Goal: Navigation & Orientation: Go to known website

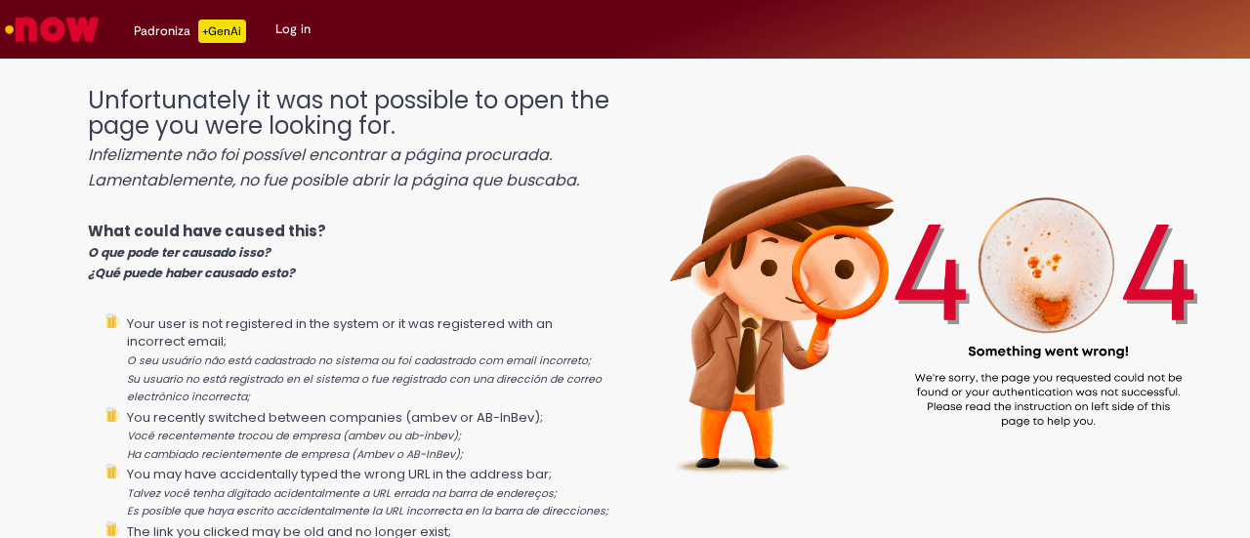
drag, startPoint x: 240, startPoint y: 5, endPoint x: 47, endPoint y: 112, distance: 221.3
click at [47, 112] on div "Unfortunately it was not possible to open the page you were looking for. Infeli…" at bounding box center [625, 291] width 1250 height 446
click at [61, 26] on img "Go to homepage" at bounding box center [52, 29] width 101 height 39
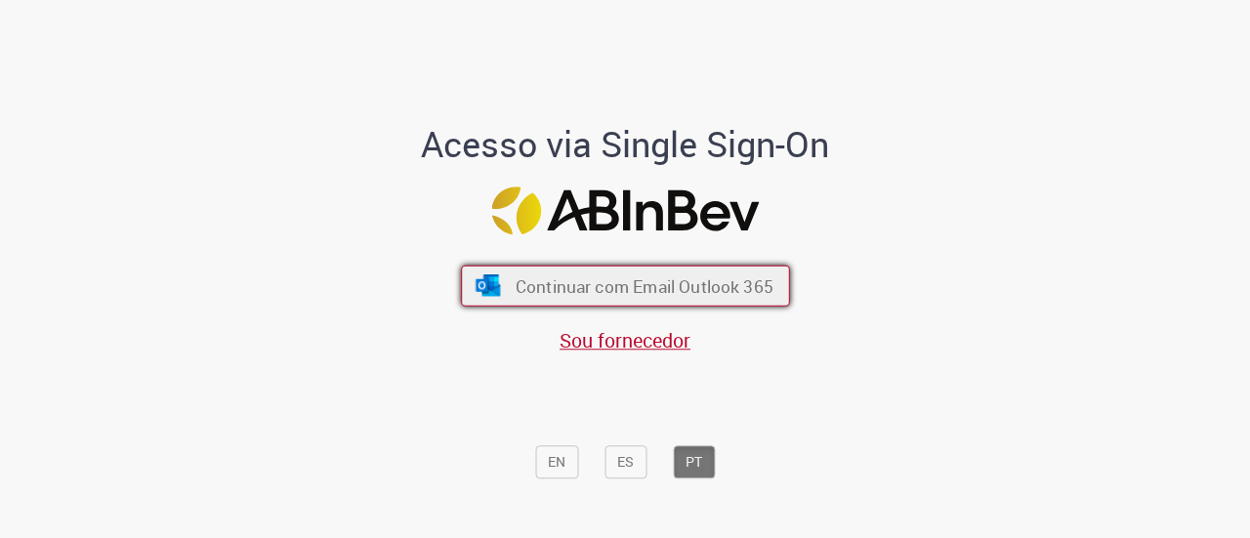
click at [676, 289] on span "Continuar com Email Outlook 365" at bounding box center [644, 285] width 258 height 22
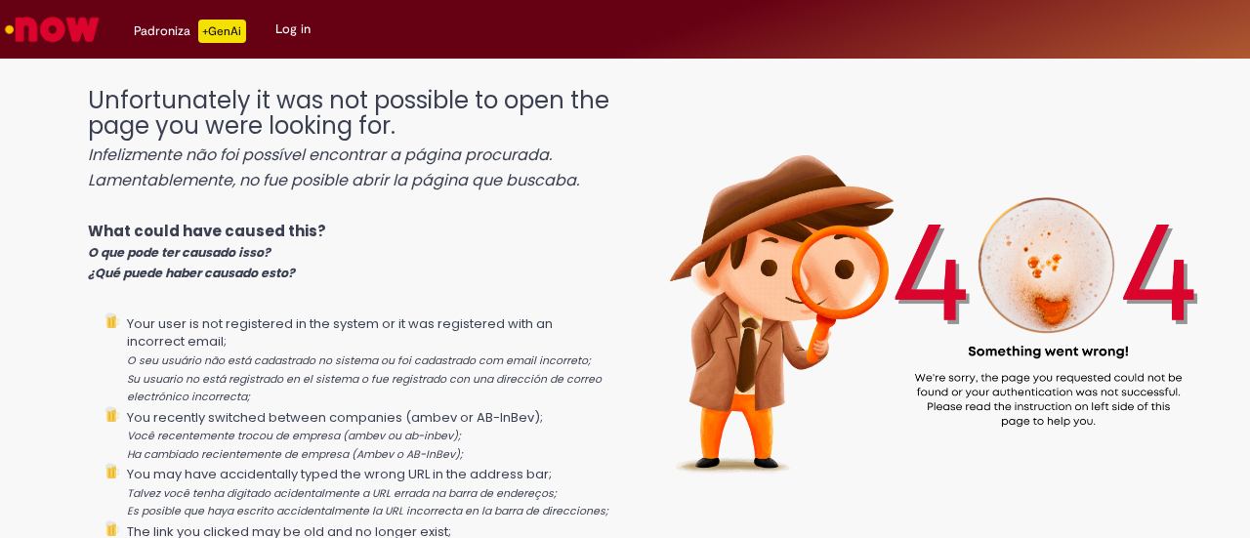
drag, startPoint x: 168, startPoint y: 6, endPoint x: 724, endPoint y: 36, distance: 556.6
click at [724, 36] on div "Padroniza +GenAi Drafts Drafts Log in" at bounding box center [678, 29] width 1146 height 59
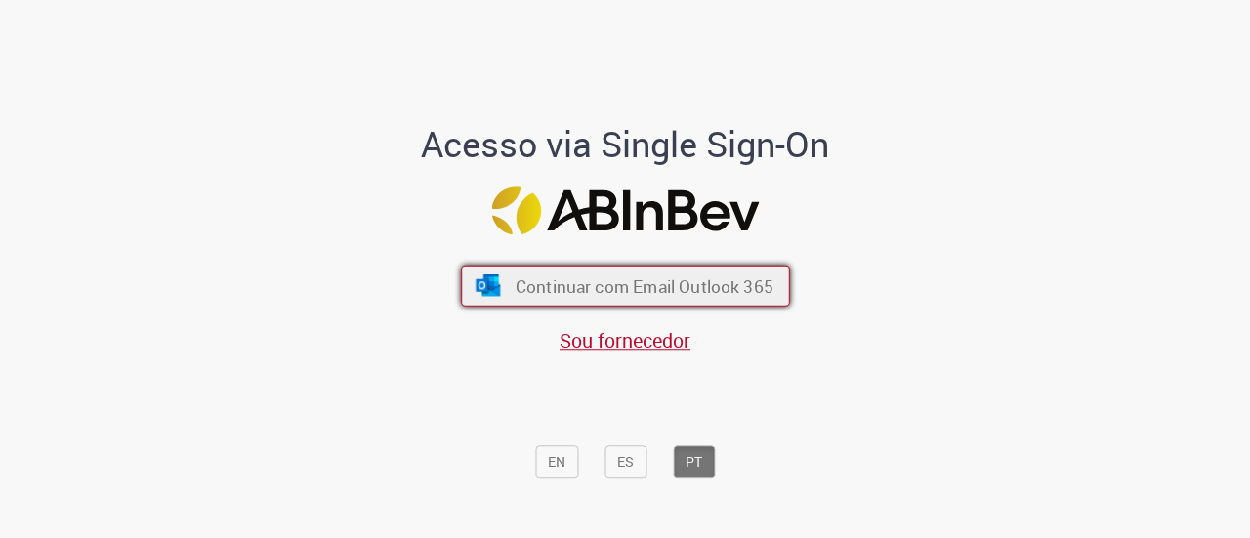
click at [658, 279] on span "Continuar com Email Outlook 365" at bounding box center [644, 285] width 258 height 22
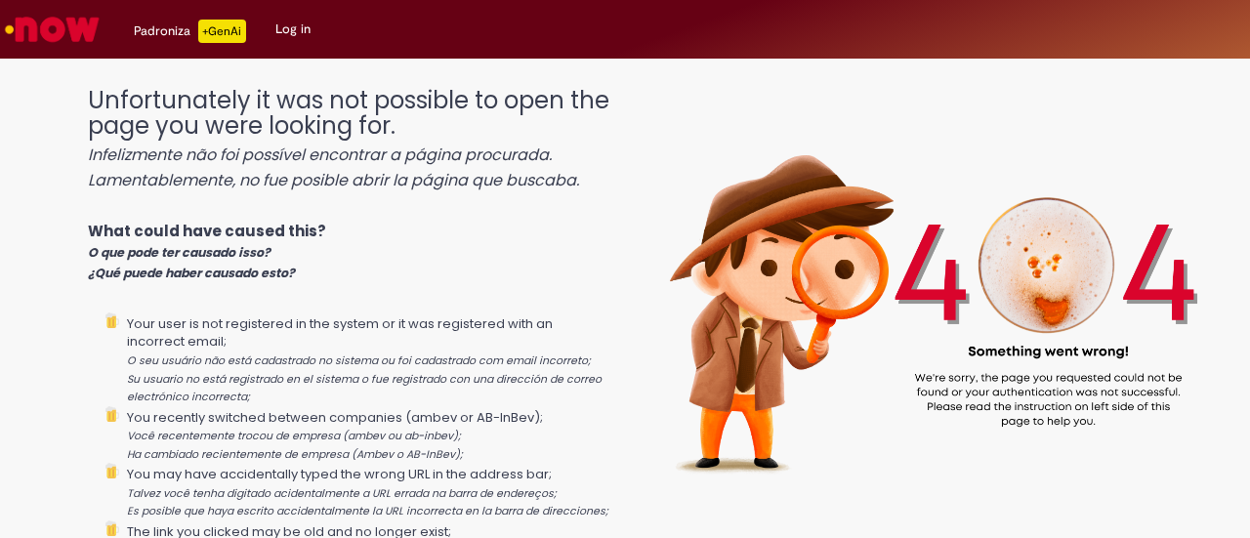
drag, startPoint x: 254, startPoint y: 1, endPoint x: 50, endPoint y: 27, distance: 205.8
click at [50, 27] on img "Go to homepage" at bounding box center [52, 29] width 101 height 39
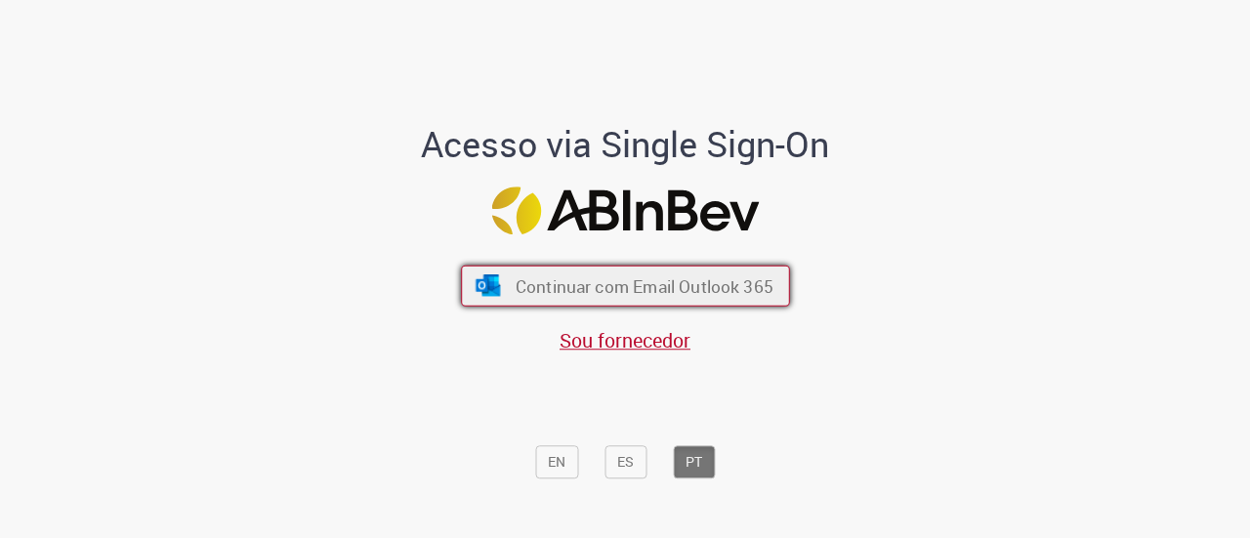
click at [614, 291] on span "Continuar com Email Outlook 365" at bounding box center [644, 285] width 258 height 22
click at [680, 287] on span "Continuar com Email Outlook 365" at bounding box center [644, 285] width 258 height 22
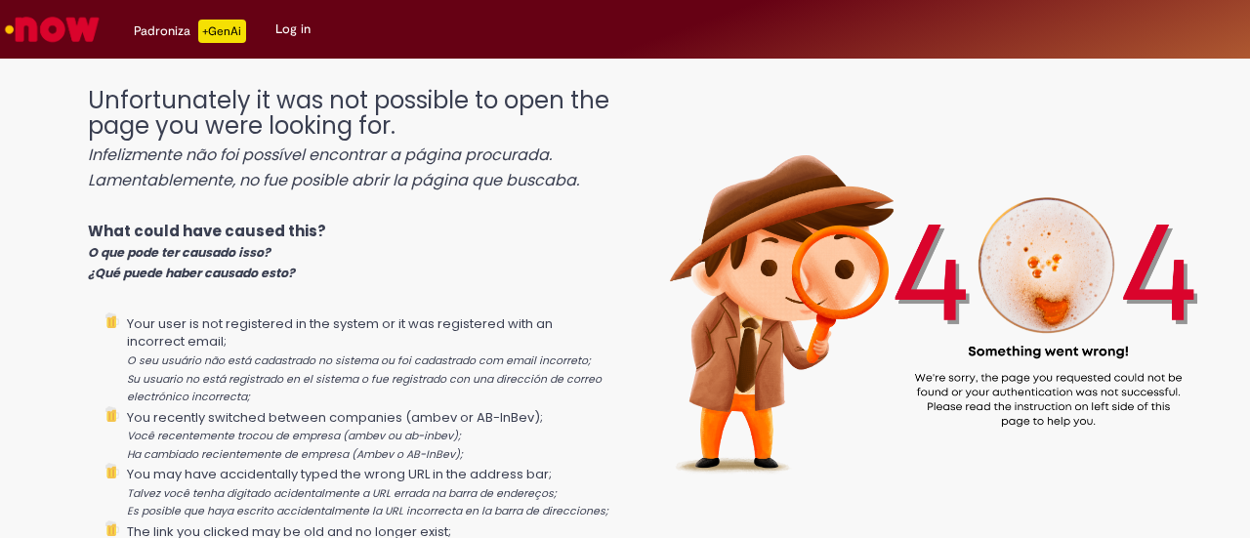
click at [46, 26] on img "Go to homepage" at bounding box center [52, 29] width 101 height 39
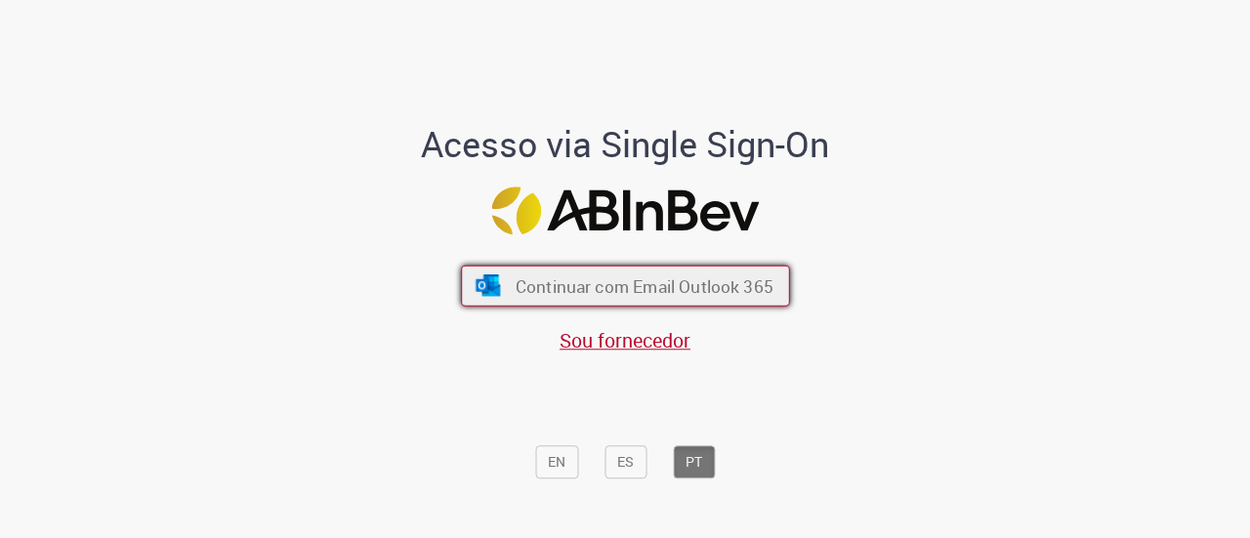
click at [642, 279] on span "Continuar com Email Outlook 365" at bounding box center [644, 285] width 258 height 22
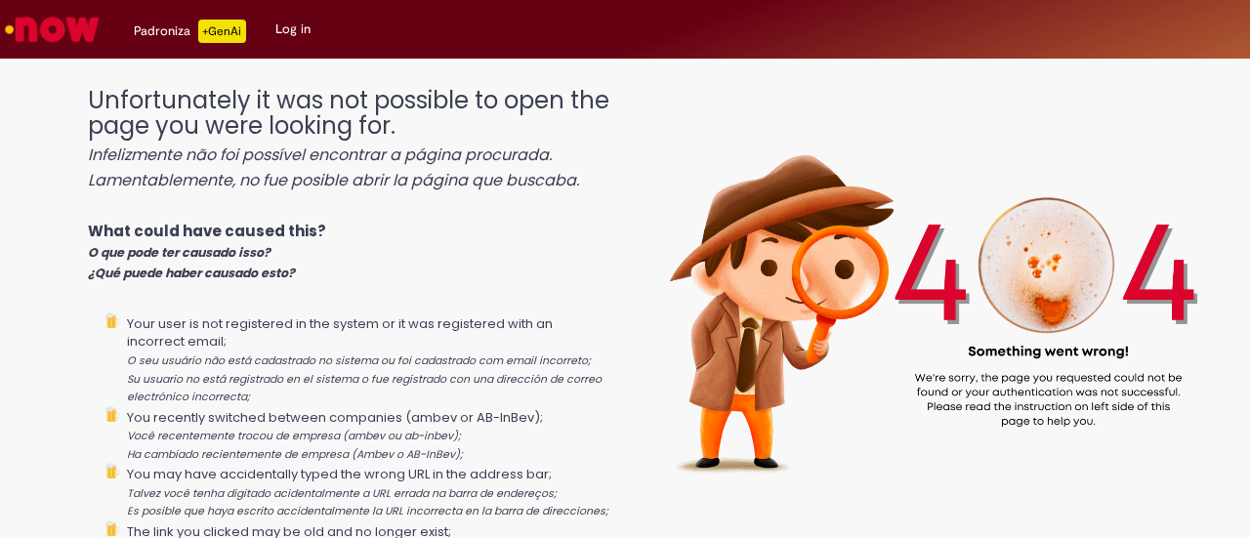
click at [277, 30] on link "Log in" at bounding box center [293, 29] width 64 height 59
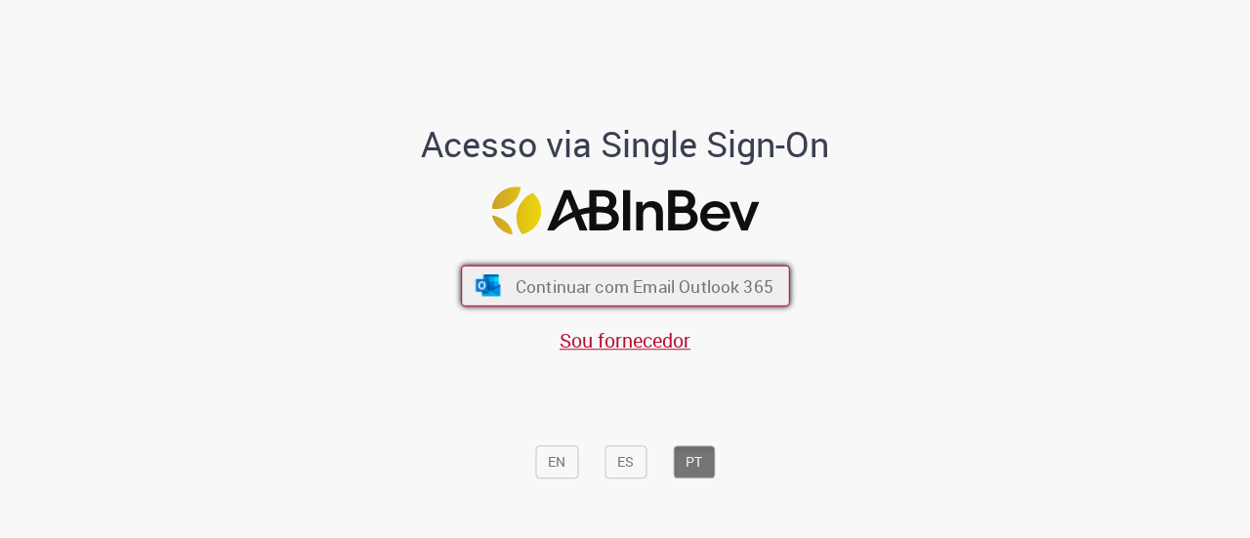
click at [617, 273] on button "Continuar com Email Outlook 365" at bounding box center [625, 286] width 329 height 41
click at [645, 269] on button "Continuar com Email Outlook 365" at bounding box center [625, 286] width 329 height 41
click at [637, 266] on button "Continuar com Email Outlook 365" at bounding box center [625, 286] width 329 height 41
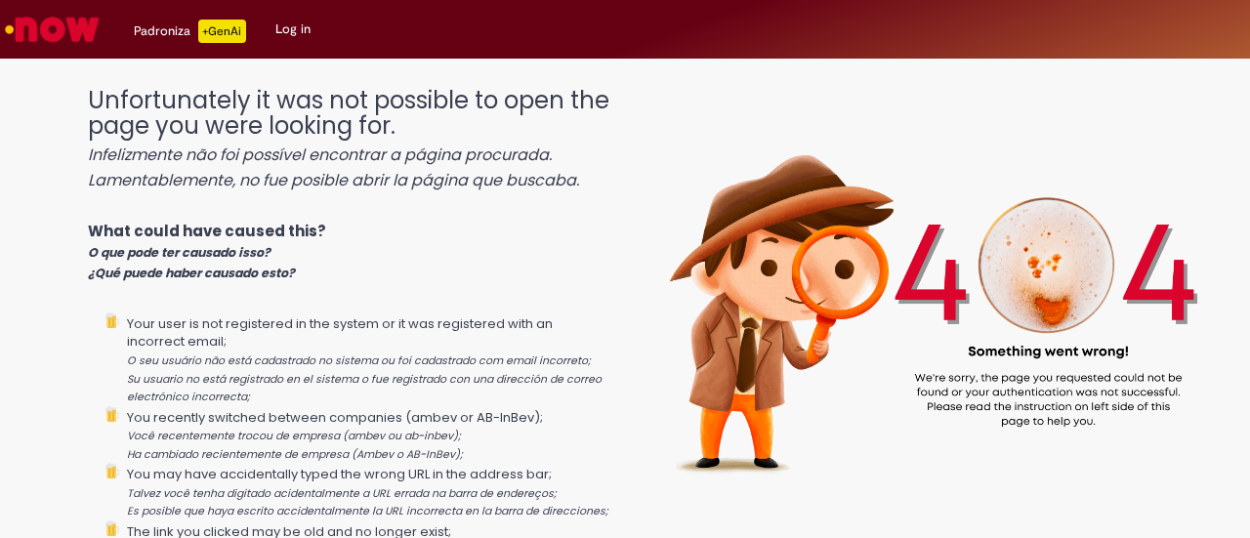
click at [279, 21] on link "Log in" at bounding box center [293, 29] width 64 height 59
click at [290, 39] on link "Log in" at bounding box center [293, 29] width 64 height 59
click at [511, 147] on icon "Infelizmente não foi possível encontrar a página procurada." at bounding box center [320, 155] width 464 height 22
click at [164, 36] on div "Padroniza +GenAi" at bounding box center [190, 31] width 112 height 23
click at [41, 33] on img "Go to homepage" at bounding box center [52, 29] width 101 height 39
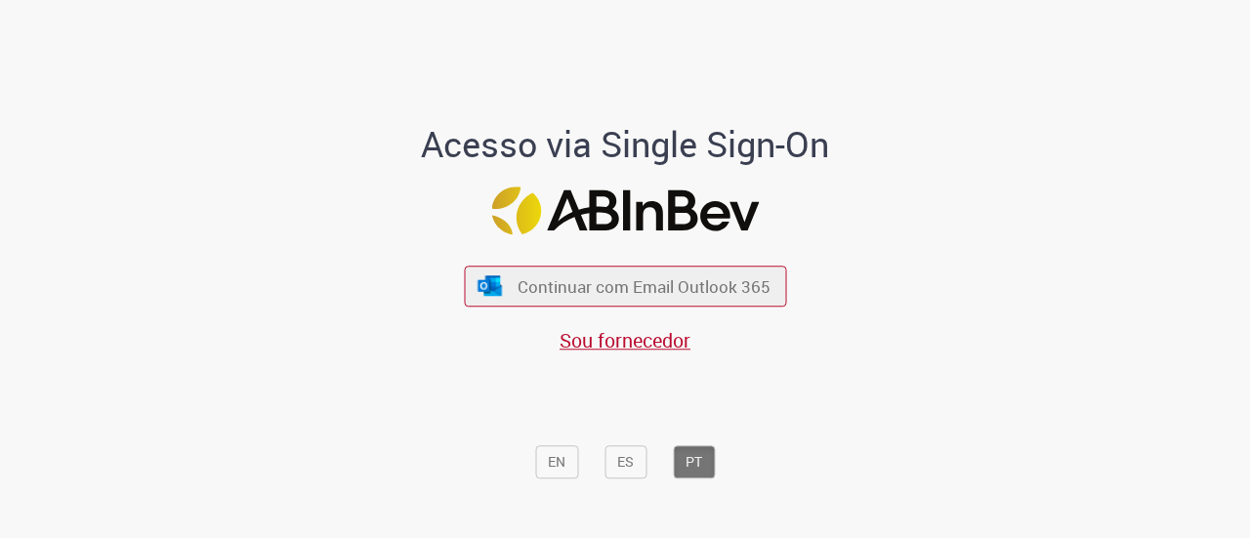
click at [605, 312] on div "Continuar com Email Outlook 365 Sou fornecedor" at bounding box center [625, 300] width 322 height 108
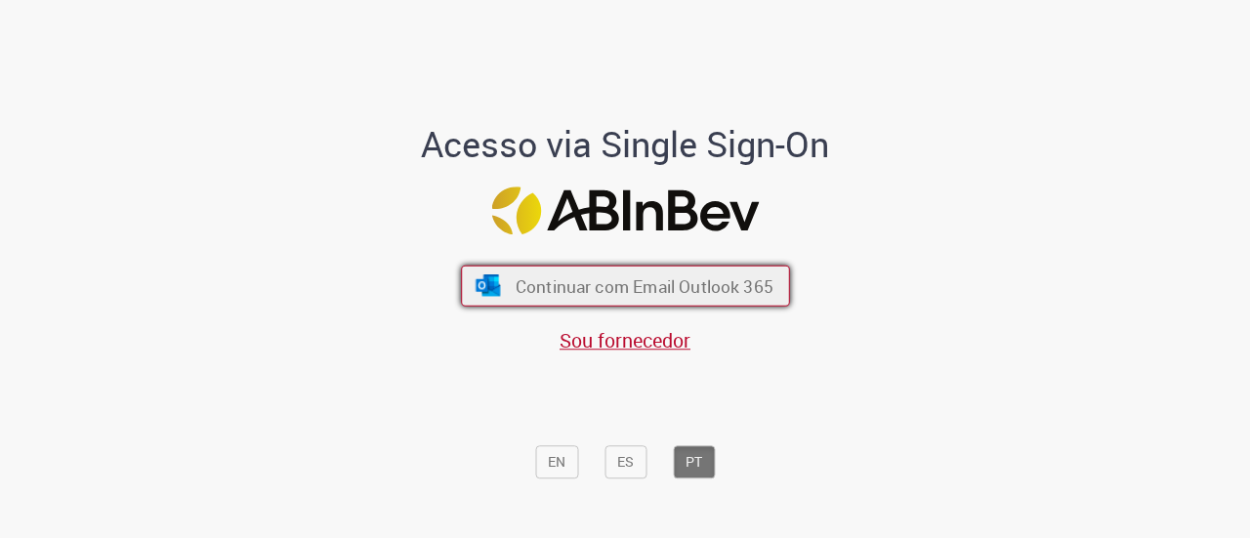
click at [613, 290] on span "Continuar com Email Outlook 365" at bounding box center [644, 285] width 258 height 22
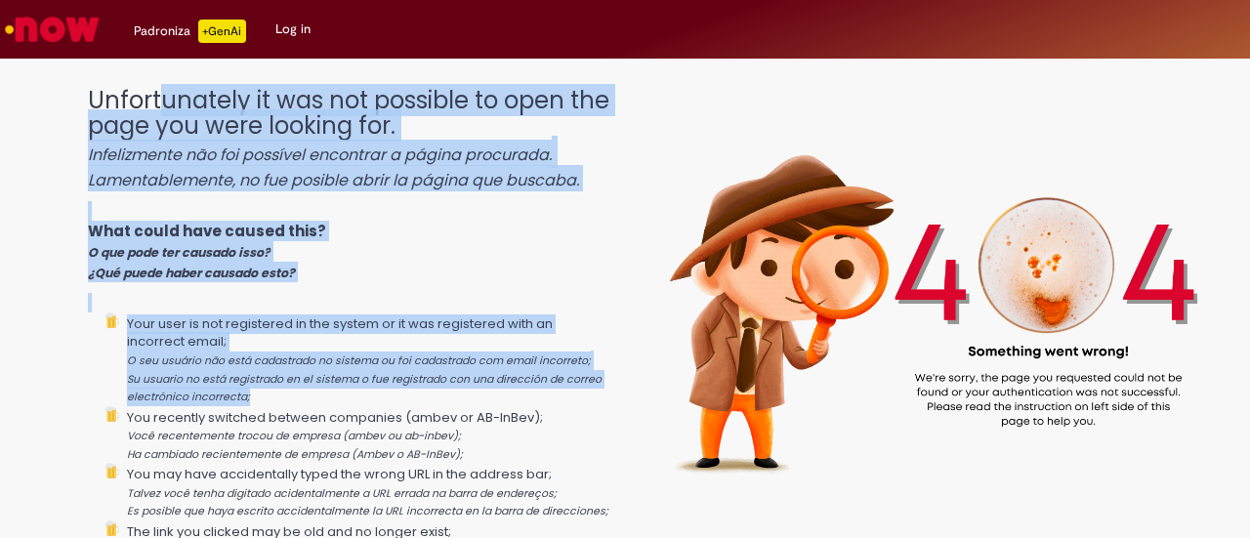
drag, startPoint x: 155, startPoint y: 95, endPoint x: 594, endPoint y: 401, distance: 535.2
click at [569, 359] on icon "O seu usuário não está cadastrado no sistema ou foi cadastrado com email incorr…" at bounding box center [359, 361] width 464 height 15
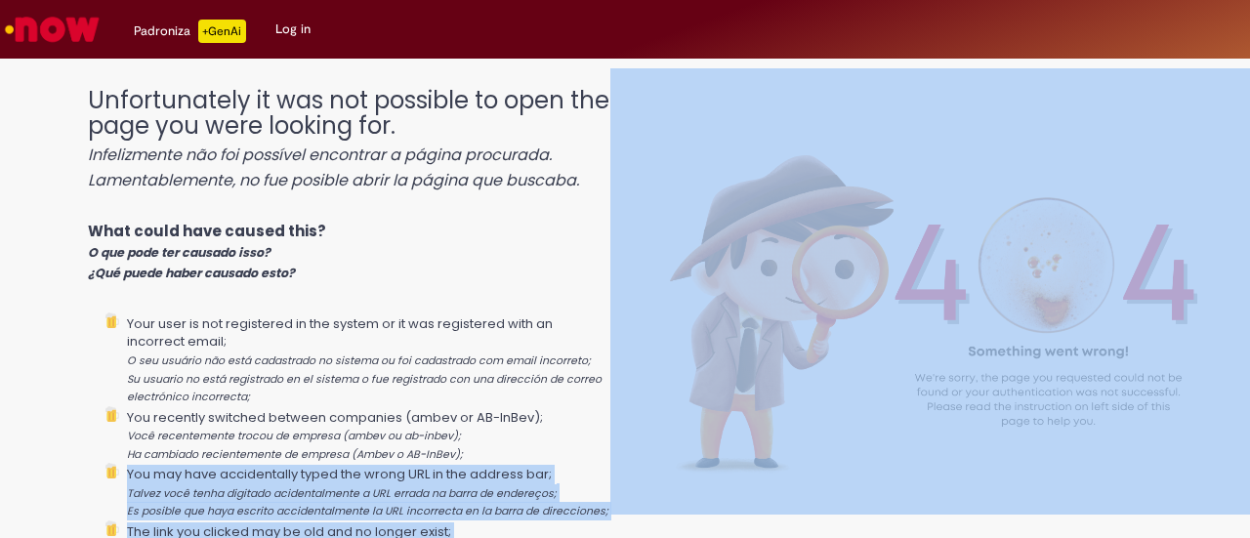
drag, startPoint x: 40, startPoint y: 80, endPoint x: 565, endPoint y: 448, distance: 640.9
click at [565, 448] on div "Unfortunately it was not possible to open the page you were looking for. Infeli…" at bounding box center [625, 291] width 1250 height 446
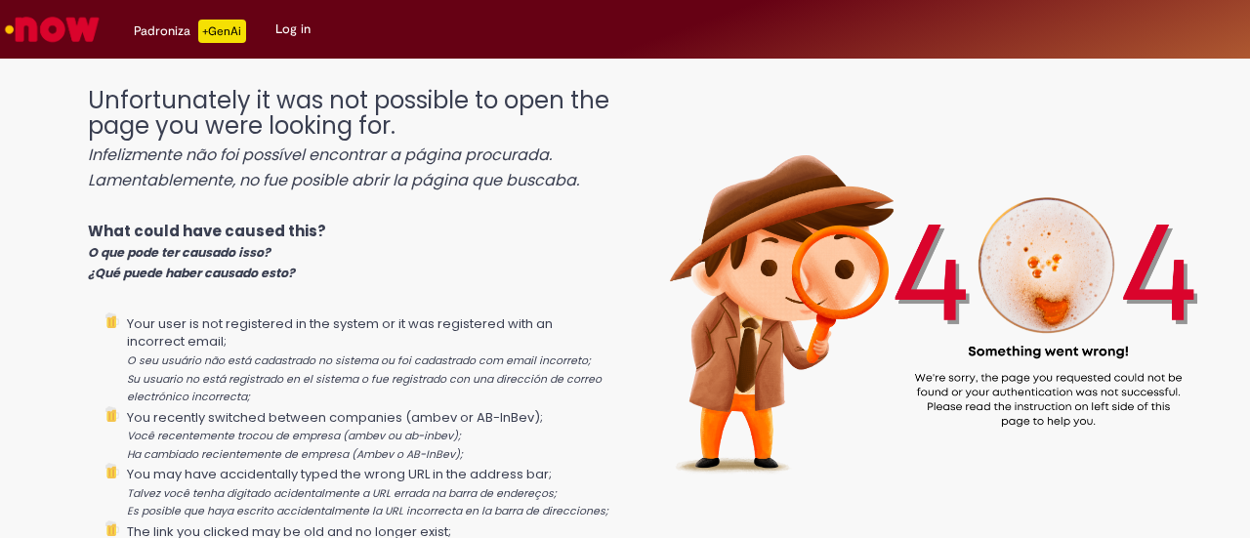
click at [541, 401] on li "Your user is not registered in the system or it was registered with an incorrec…" at bounding box center [369, 360] width 484 height 94
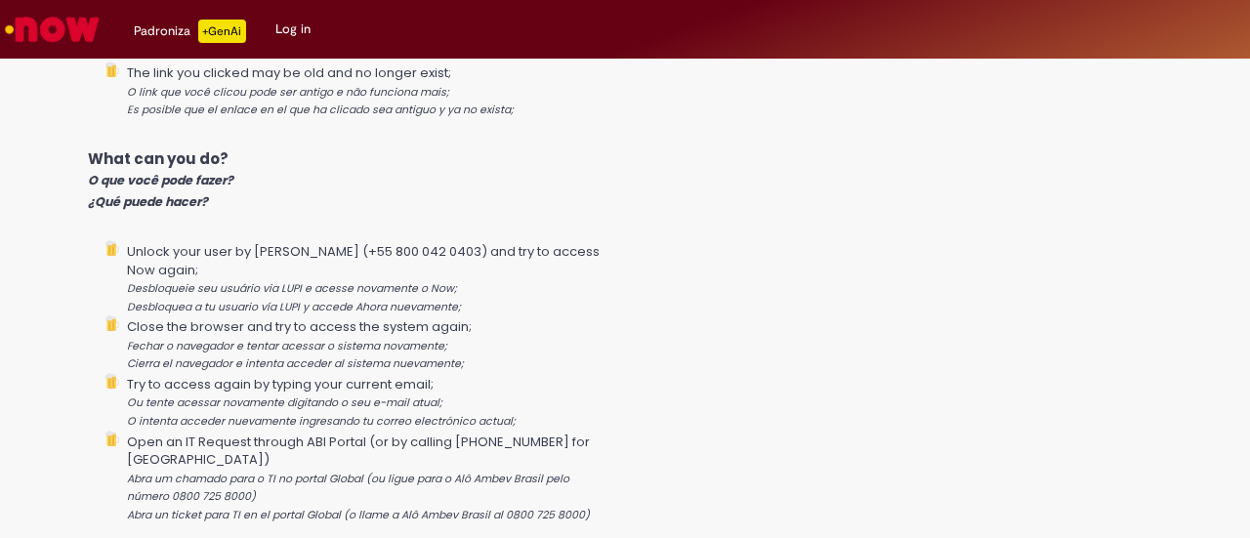
scroll to position [513, 0]
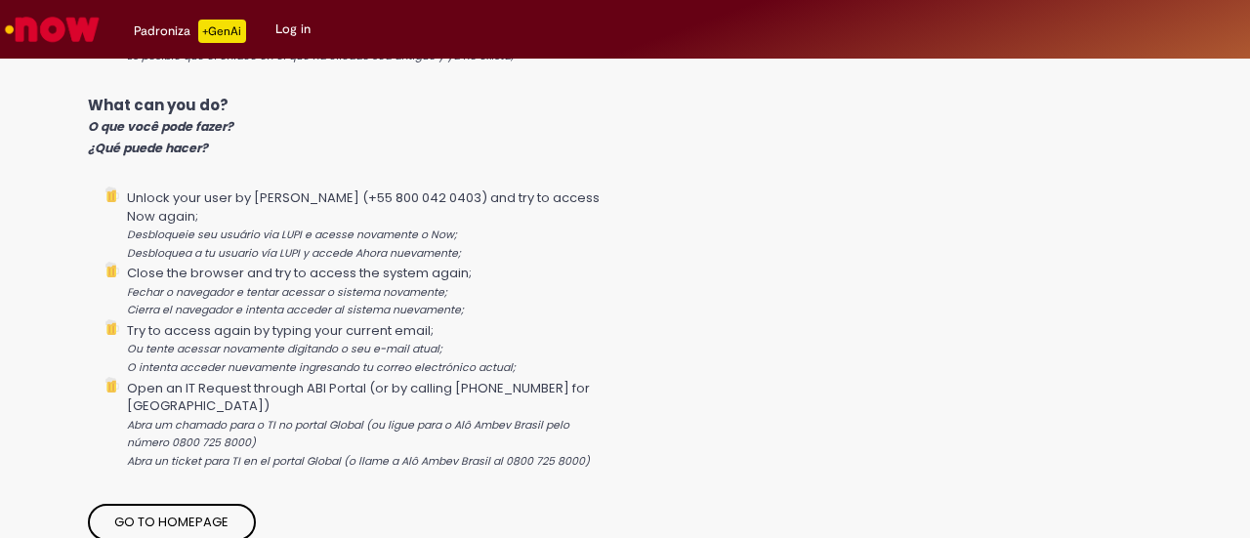
click at [191, 517] on link "Go to homepage" at bounding box center [172, 522] width 169 height 37
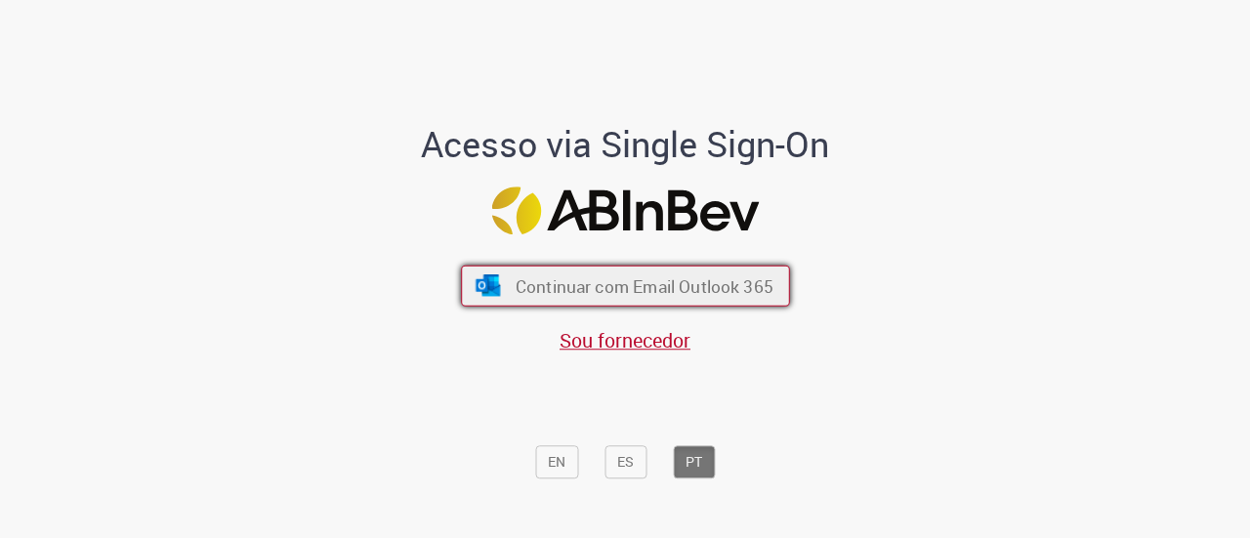
click at [590, 280] on span "Continuar com Email Outlook 365" at bounding box center [644, 285] width 258 height 22
